Goal: Information Seeking & Learning: Learn about a topic

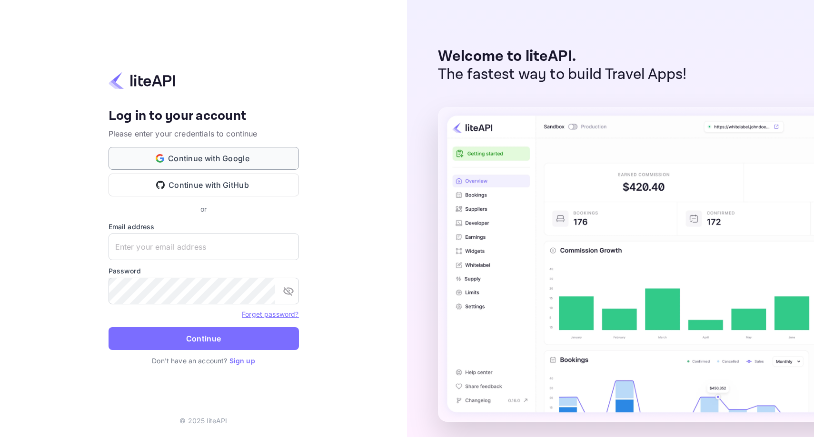
click at [207, 156] on button "Continue with Google" at bounding box center [204, 158] width 190 height 23
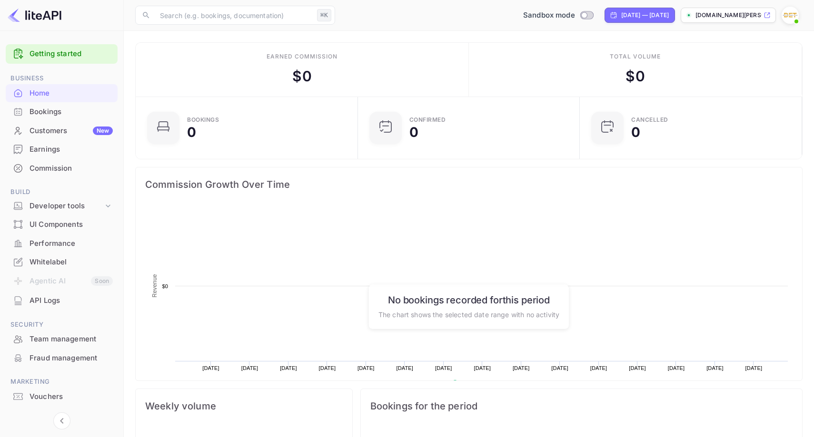
scroll to position [155, 217]
click at [103, 207] on icon at bounding box center [108, 206] width 10 height 10
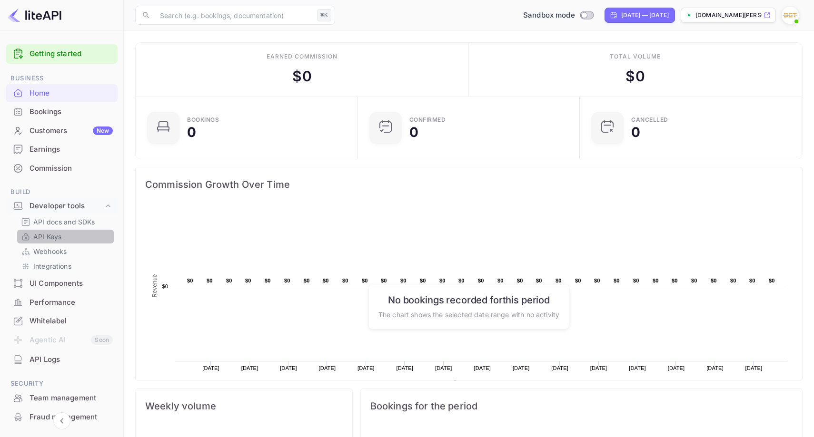
click at [52, 238] on p "API Keys" at bounding box center [47, 237] width 28 height 10
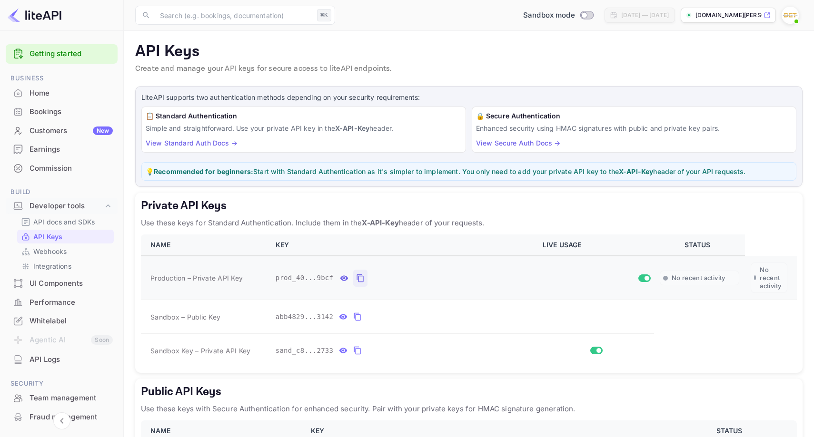
click at [359, 279] on icon "private api keys table" at bounding box center [360, 278] width 9 height 11
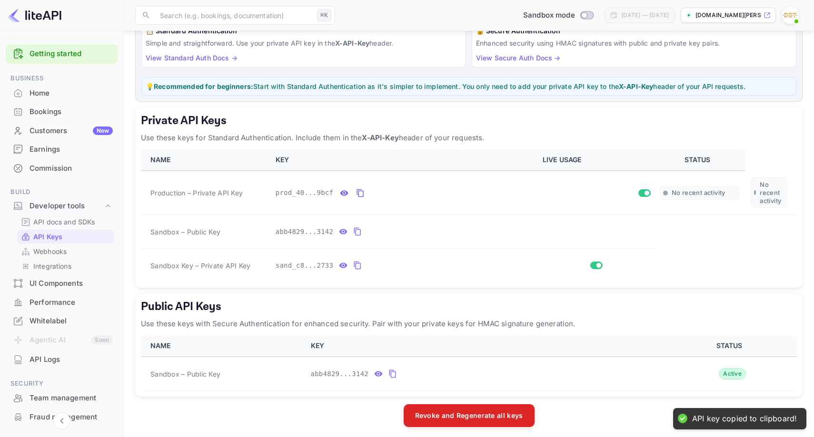
scroll to position [90, 0]
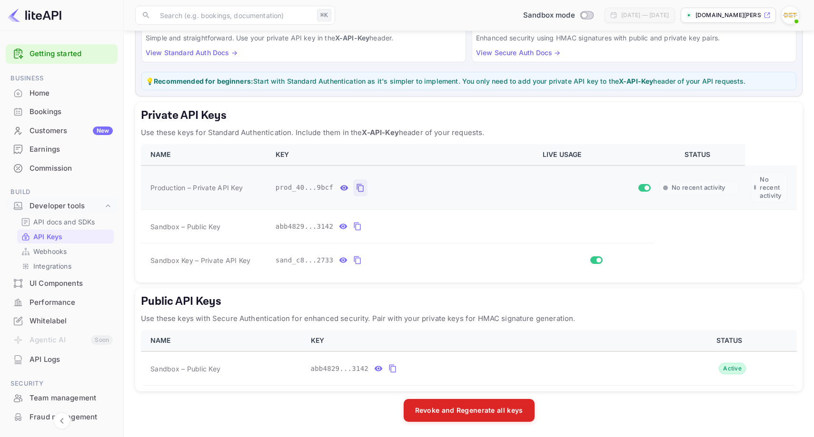
click at [362, 187] on icon "private api keys table" at bounding box center [360, 187] width 9 height 11
click at [79, 266] on link "Integrations" at bounding box center [65, 266] width 89 height 10
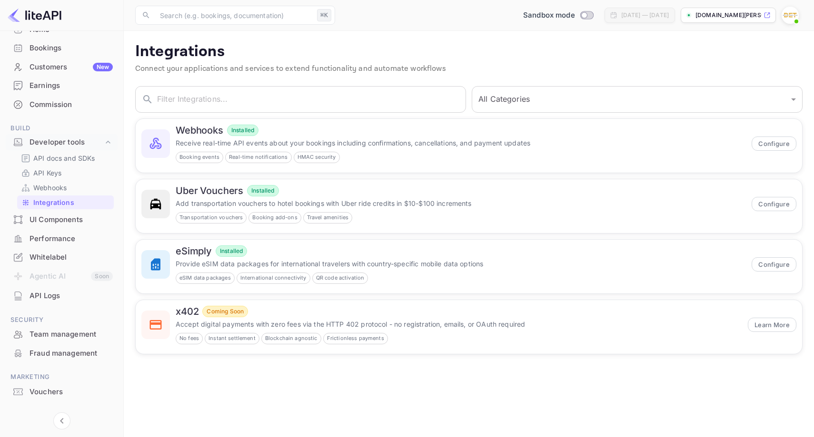
scroll to position [70, 0]
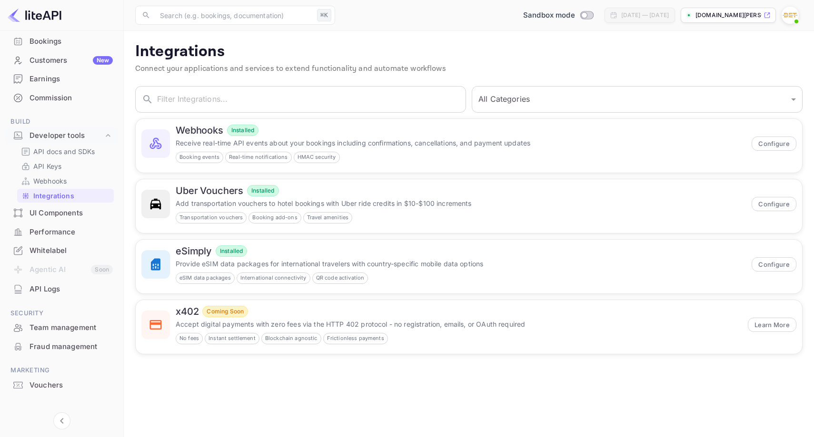
click at [44, 254] on div "Whitelabel" at bounding box center [71, 251] width 83 height 11
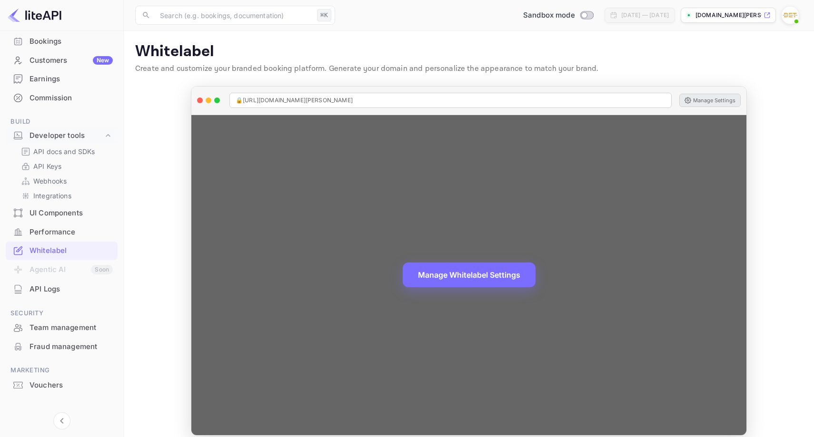
click at [704, 97] on button "Manage Settings" at bounding box center [709, 100] width 61 height 13
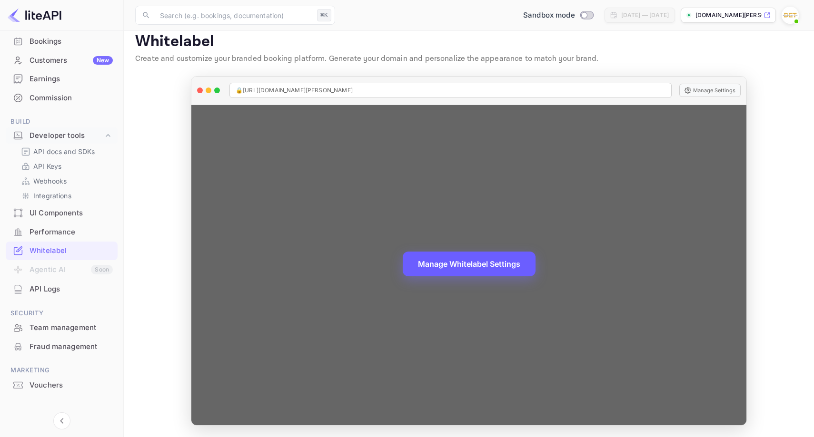
click at [463, 261] on button "Manage Whitelabel Settings" at bounding box center [469, 264] width 133 height 25
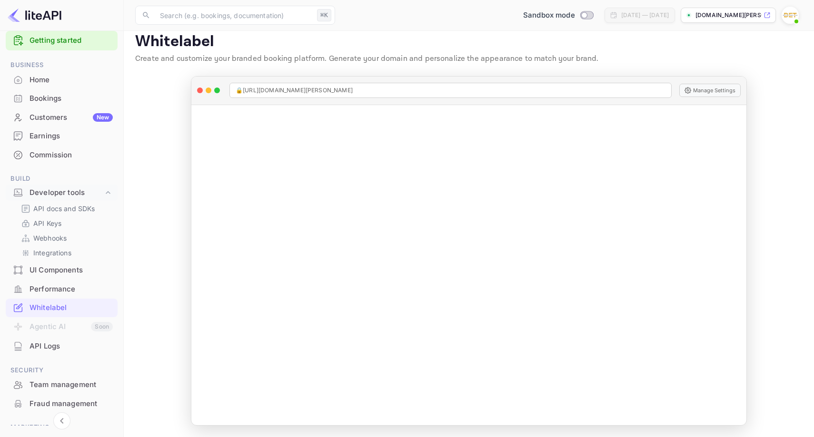
scroll to position [0, 0]
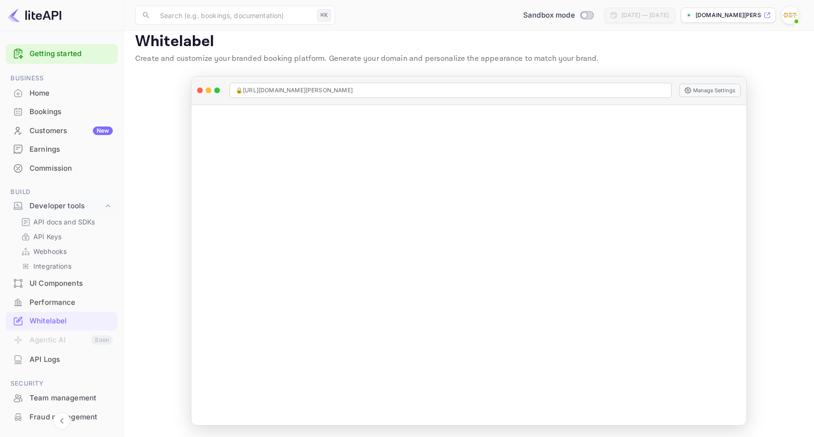
click at [59, 49] on link "Getting started" at bounding box center [71, 54] width 83 height 11
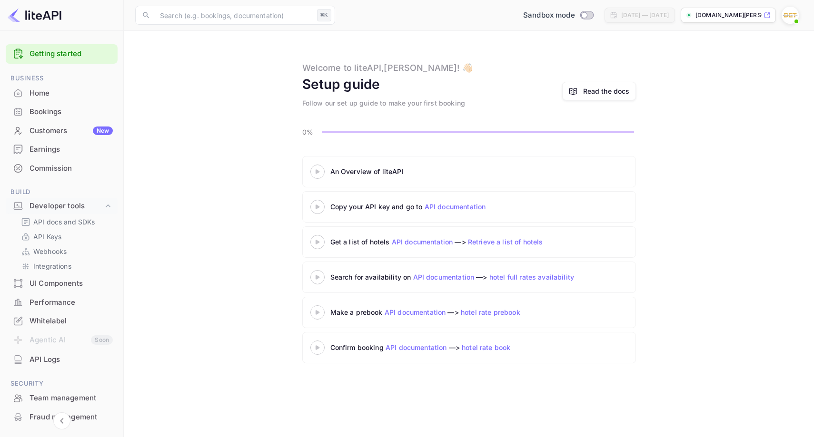
click at [689, 220] on div "An Overview of liteAPI Copy your API key and go to API documentation Get a list…" at bounding box center [468, 261] width 667 height 211
click at [58, 234] on p "API Keys" at bounding box center [47, 237] width 28 height 10
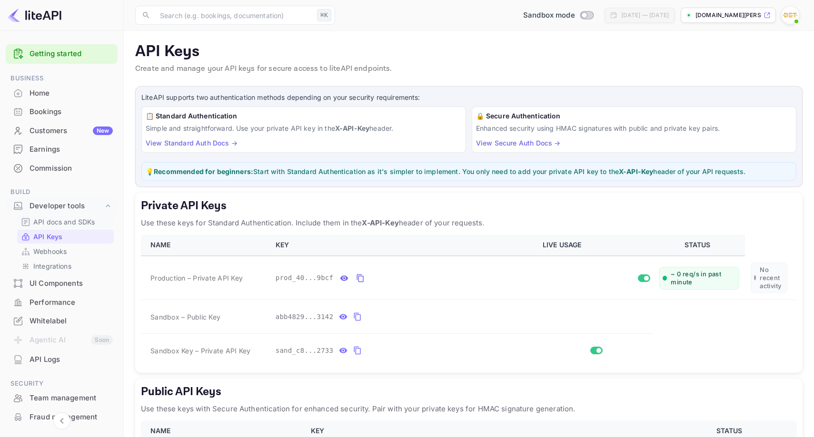
click at [66, 222] on p "API docs and SDKs" at bounding box center [64, 222] width 62 height 10
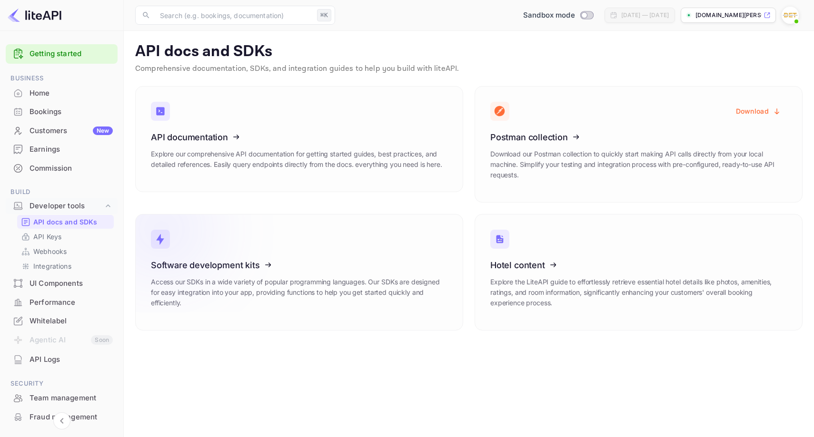
click at [206, 263] on icon at bounding box center [210, 264] width 148 height 98
click at [48, 251] on p "Webhooks" at bounding box center [49, 252] width 33 height 10
click at [45, 237] on p "API Keys" at bounding box center [47, 237] width 28 height 10
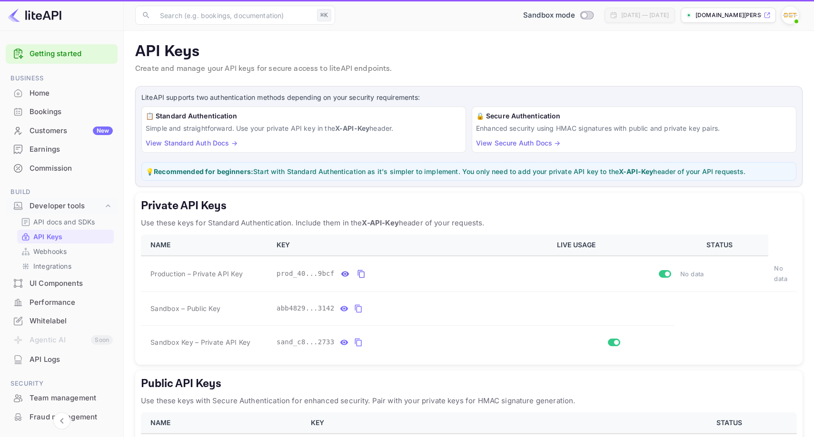
click at [48, 286] on div "UI Components" at bounding box center [71, 283] width 83 height 11
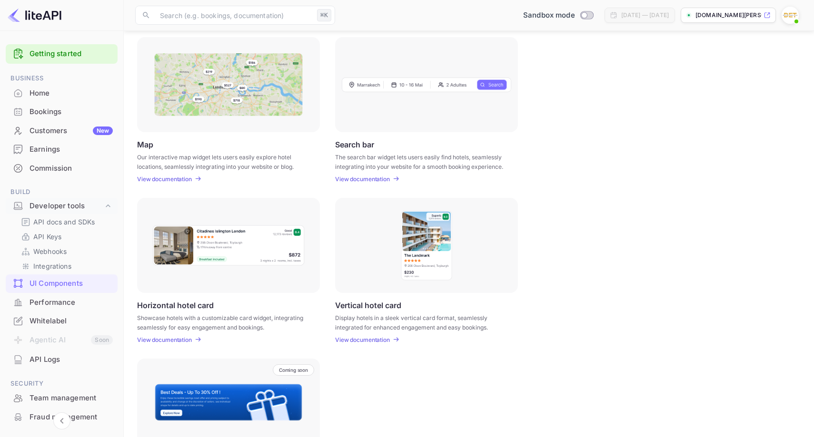
scroll to position [132, 0]
